Goal: Task Accomplishment & Management: Manage account settings

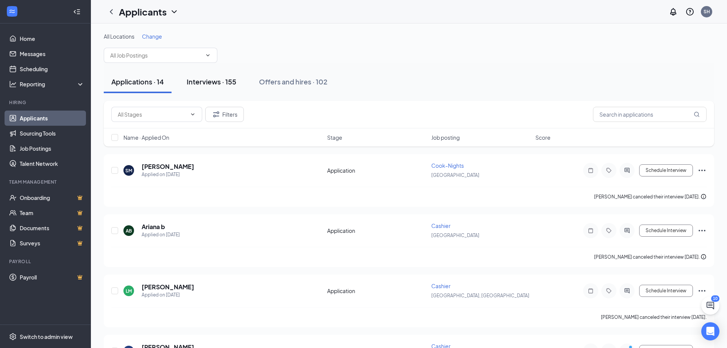
click at [225, 84] on div "Interviews · 155" at bounding box center [212, 81] width 50 height 9
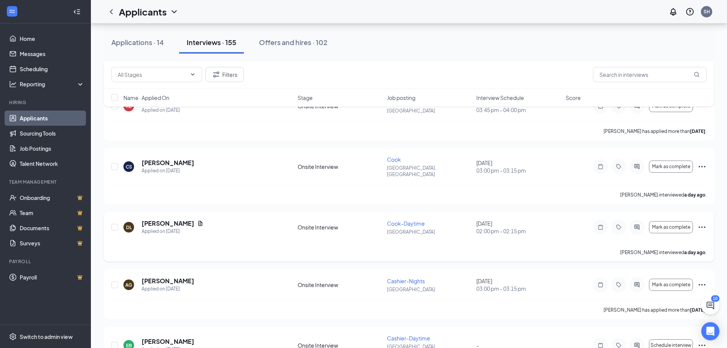
scroll to position [541, 0]
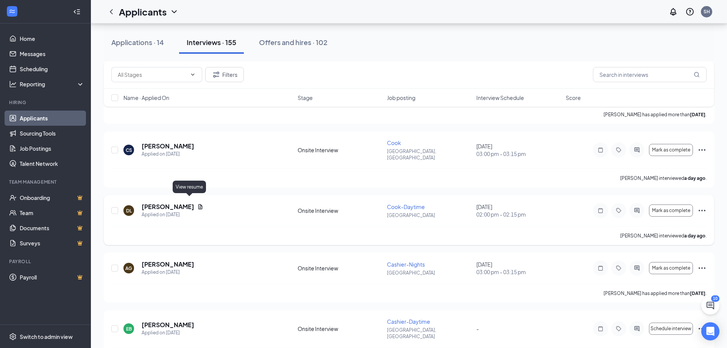
click at [199, 204] on icon "Document" at bounding box center [201, 206] width 4 height 5
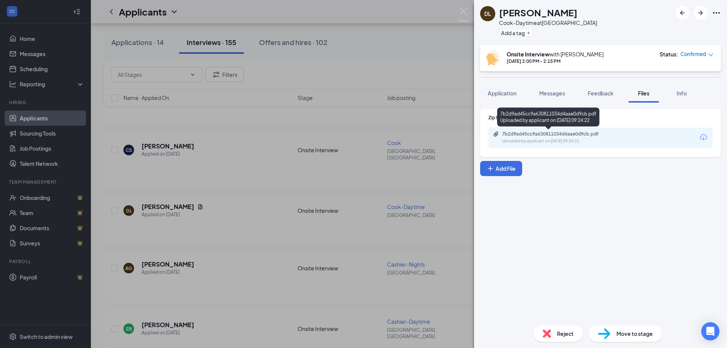
click at [564, 137] on div "7b2d9ad45cc9a630811034d4aae0d9cb.pdf Uploaded by applicant on [DATE] 09:24:22" at bounding box center [554, 137] width 123 height 13
drag, startPoint x: 478, startPoint y: 11, endPoint x: 596, endPoint y: -16, distance: 120.9
click at [596, 0] on div "DL [PERSON_NAME] [PERSON_NAME]-Daytime at [GEOGRAPHIC_DATA] Add a tag Onsite In…" at bounding box center [600, 174] width 253 height 348
click at [468, 14] on img at bounding box center [463, 15] width 9 height 15
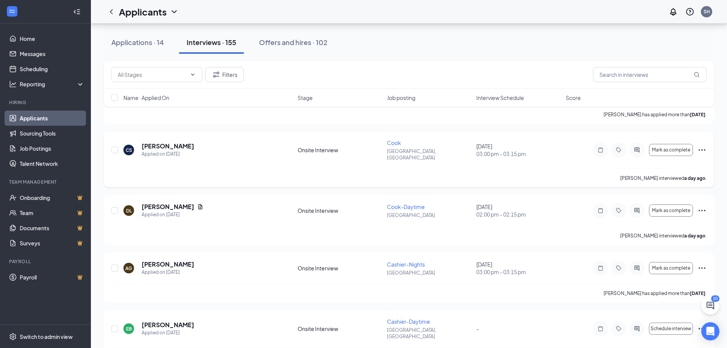
click at [221, 160] on div "CS [PERSON_NAME] Applied on [DATE] Onsite Interview Cook [GEOGRAPHIC_DATA], [GE…" at bounding box center [409, 154] width 596 height 30
click at [163, 203] on h5 "[PERSON_NAME]" at bounding box center [168, 207] width 53 height 8
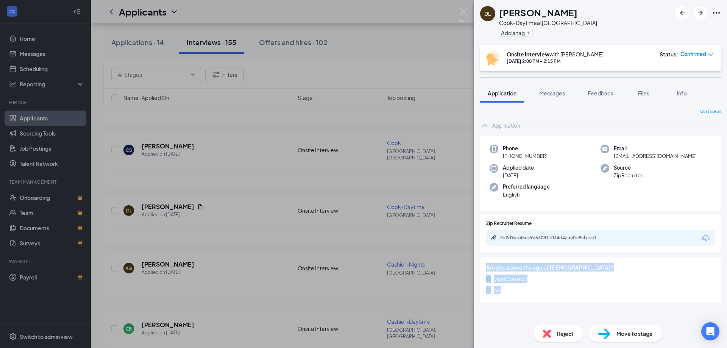
drag, startPoint x: 479, startPoint y: 12, endPoint x: 671, endPoint y: 294, distance: 340.8
click at [671, 294] on div "DL [PERSON_NAME] [PERSON_NAME]-Daytime at [GEOGRAPHIC_DATA] Add a tag Onsite In…" at bounding box center [600, 174] width 253 height 348
